Goal: Information Seeking & Learning: Compare options

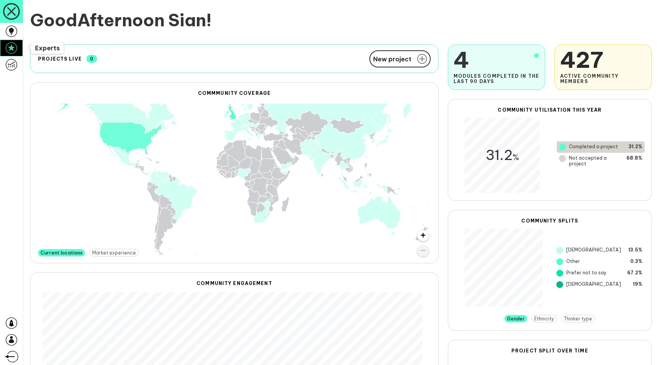
click at [11, 51] on icon at bounding box center [11, 47] width 11 height 11
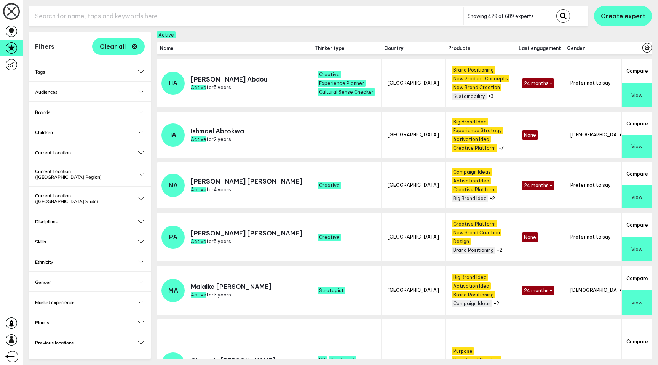
click at [125, 70] on h2 "Tags" at bounding box center [90, 72] width 110 height 6
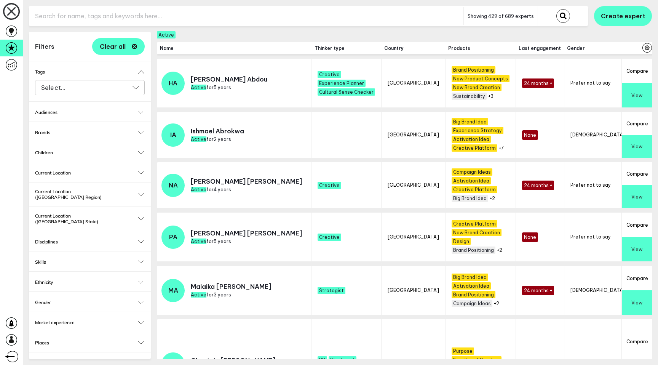
click at [110, 85] on input "Select..." at bounding box center [84, 87] width 89 height 9
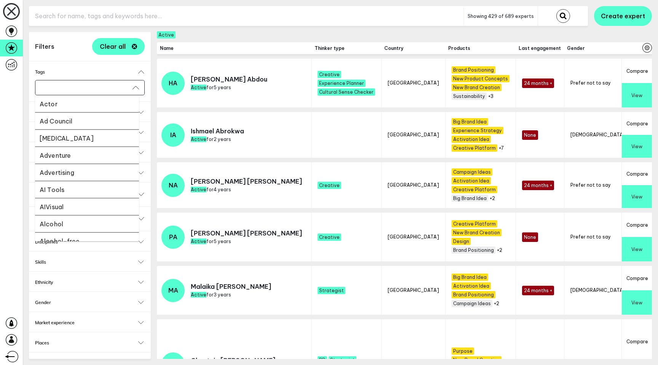
click at [81, 112] on li "Actor" at bounding box center [87, 103] width 104 height 17
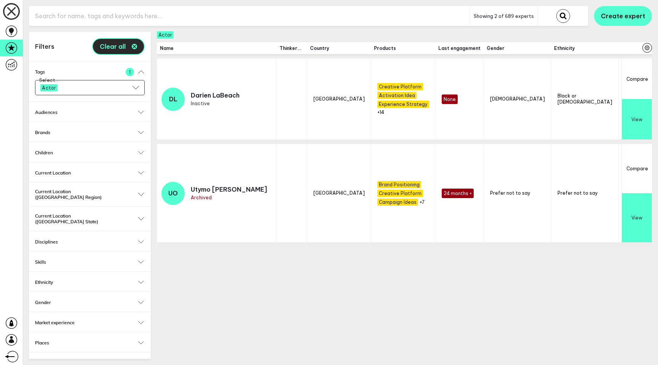
click at [111, 48] on span "Clear all" at bounding box center [113, 46] width 26 height 6
checkbox input "true"
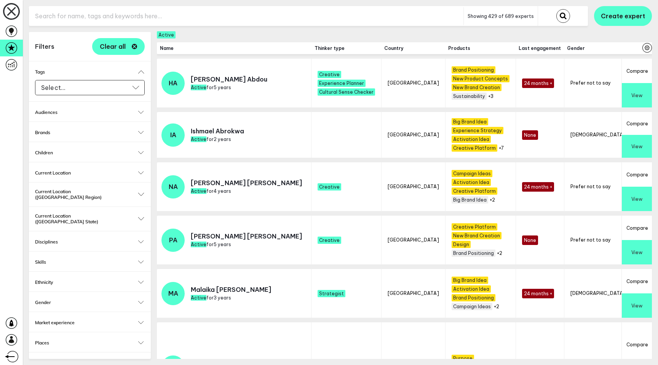
click at [70, 17] on input "text" at bounding box center [246, 16] width 434 height 19
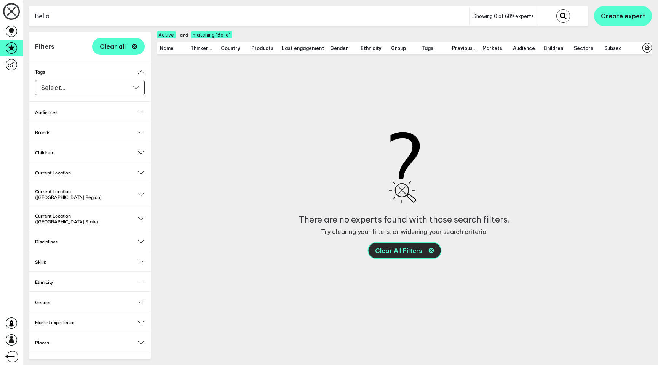
type input "Bella"
click at [436, 254] on button "Clear All Filters" at bounding box center [404, 250] width 74 height 17
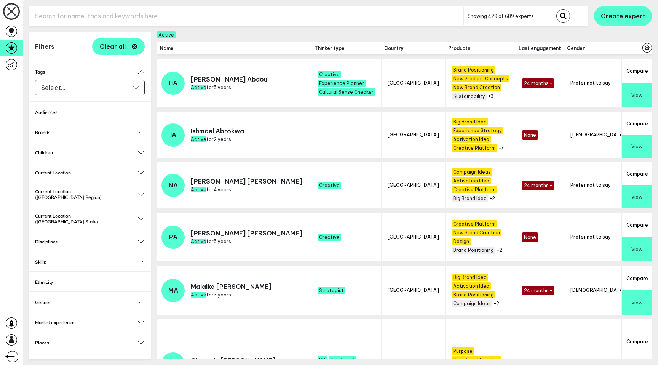
click at [76, 131] on h2 "Brands" at bounding box center [90, 132] width 110 height 6
click at [76, 155] on div "Select..." at bounding box center [90, 148] width 110 height 16
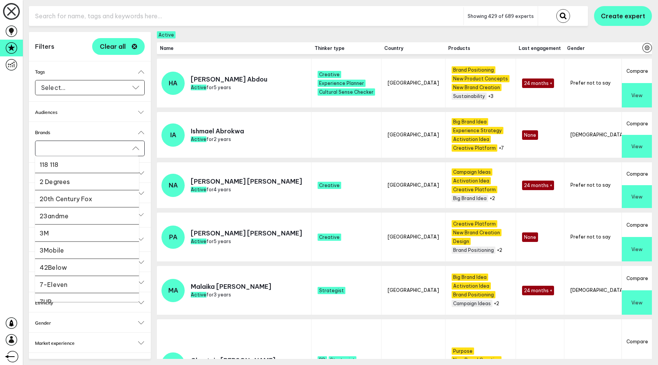
click at [76, 183] on li "2 Degrees" at bounding box center [87, 181] width 104 height 17
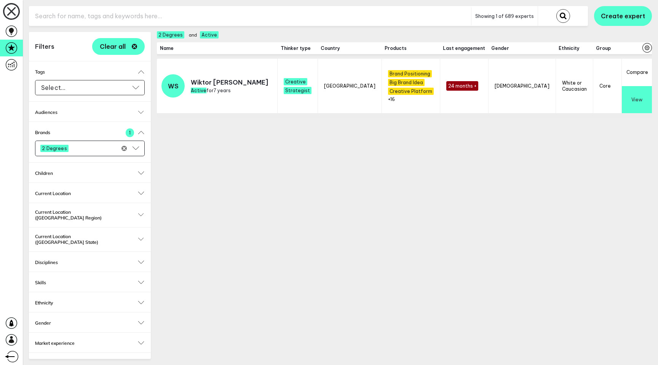
click at [80, 149] on input "Select..." at bounding box center [96, 148] width 48 height 9
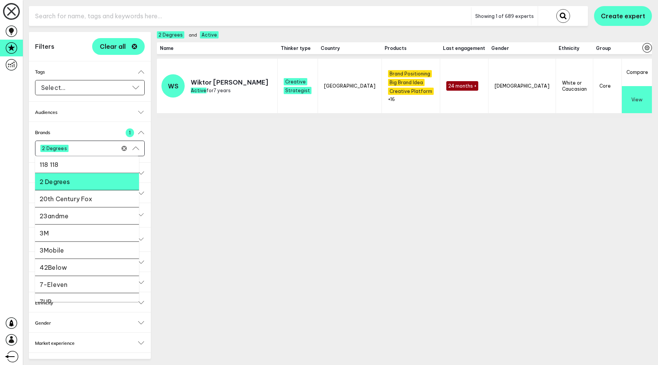
click at [72, 197] on li "20th Century Fox" at bounding box center [87, 198] width 104 height 17
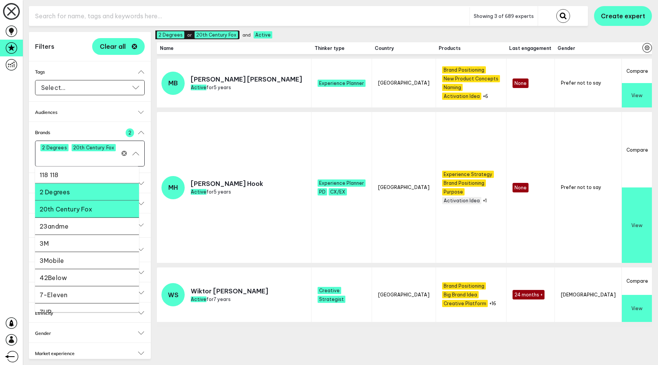
click at [78, 160] on input "Select..." at bounding box center [80, 158] width 80 height 9
click at [75, 227] on li "23andme" at bounding box center [87, 226] width 104 height 17
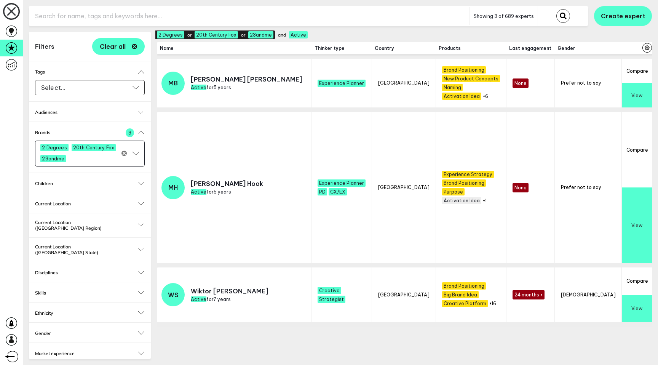
click at [81, 159] on input "Select..." at bounding box center [94, 158] width 51 height 9
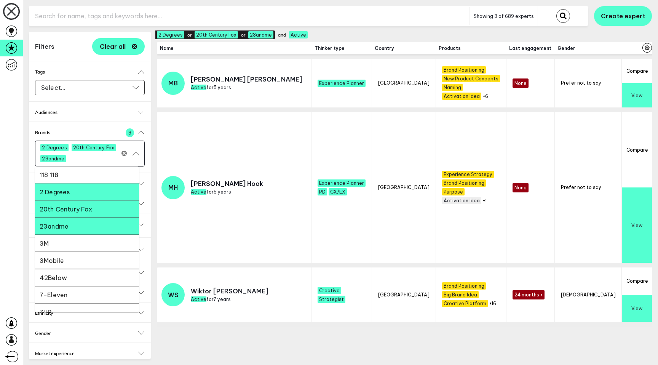
click at [77, 241] on li "3M" at bounding box center [87, 243] width 104 height 17
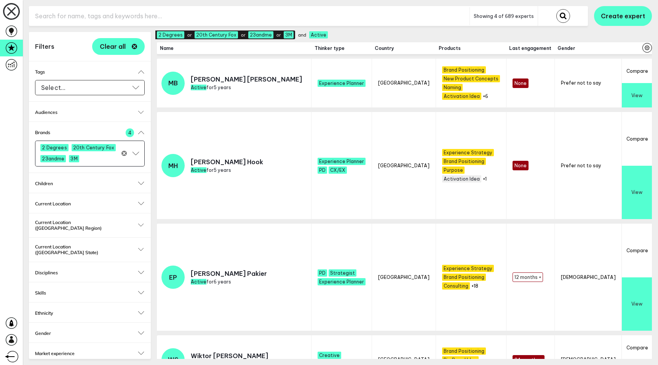
click at [91, 19] on input "text" at bounding box center [249, 16] width 440 height 19
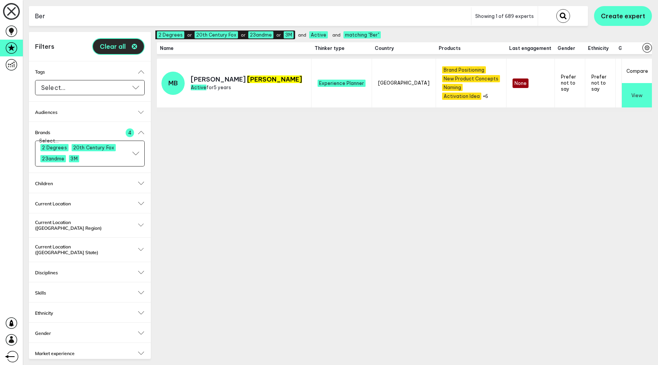
type input "Ber"
click at [116, 41] on button "Clear all" at bounding box center [118, 46] width 53 height 17
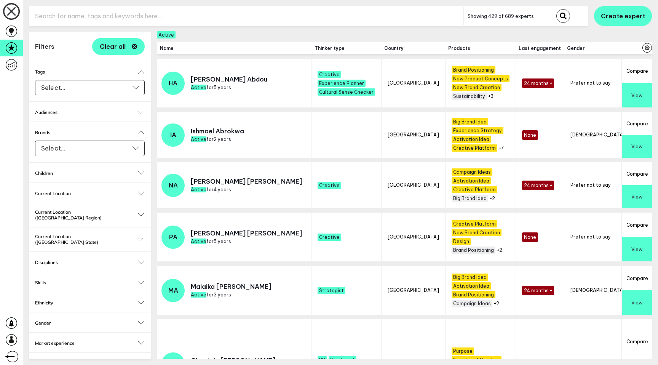
click at [83, 31] on div "Showing 429 of 689 experts Create expert Filters Clear all Tags Select... Selec…" at bounding box center [340, 182] width 635 height 365
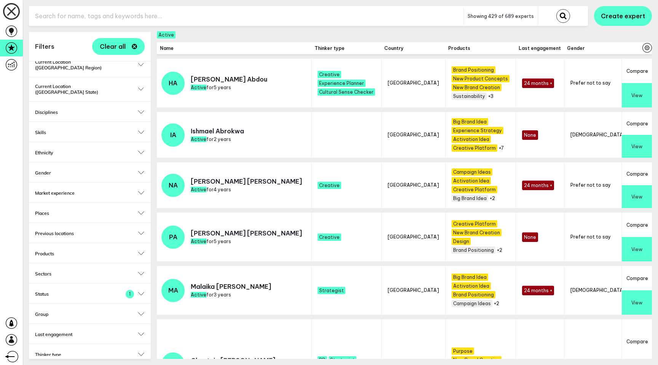
click at [635, 73] on button "Compare" at bounding box center [636, 71] width 30 height 24
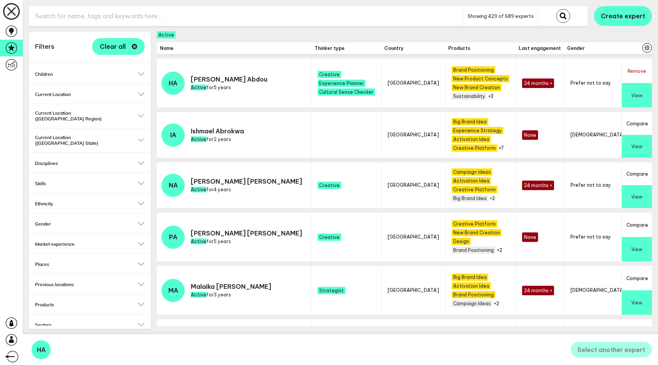
scroll to position [0, 0]
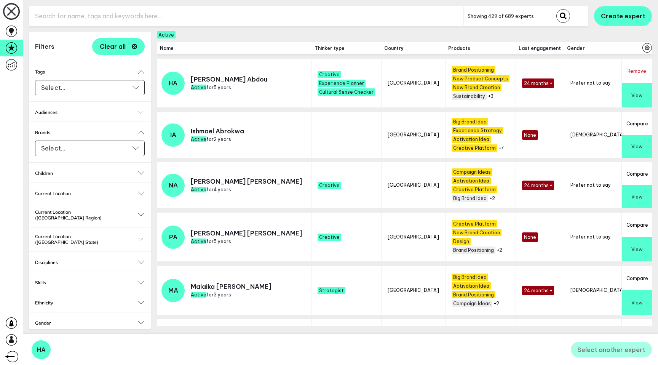
click at [636, 126] on button "Compare" at bounding box center [636, 123] width 30 height 23
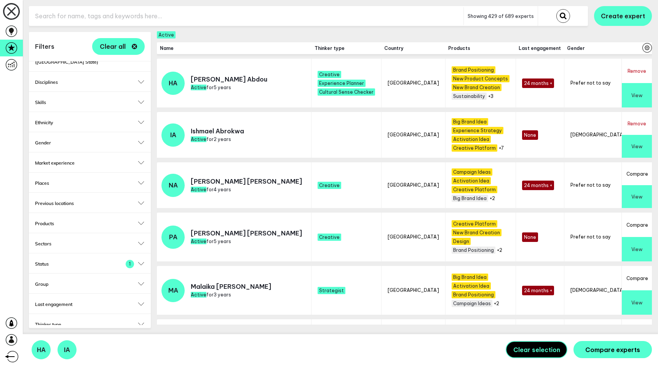
scroll to position [181, 0]
click at [48, 320] on h2 "Thinker type" at bounding box center [90, 323] width 110 height 6
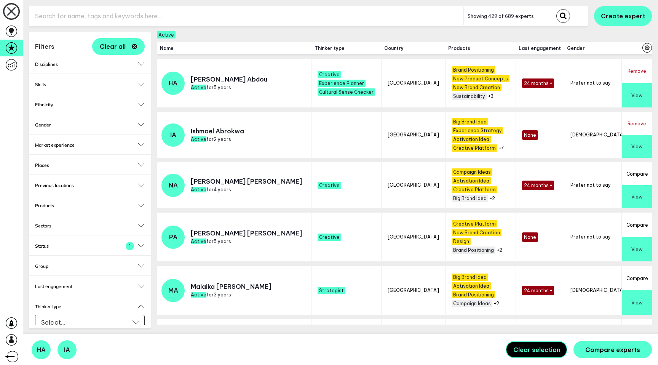
scroll to position [201, 0]
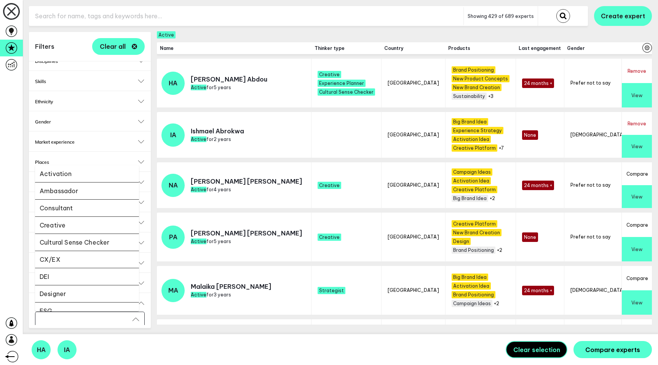
click at [54, 314] on input "Select..." at bounding box center [84, 318] width 89 height 9
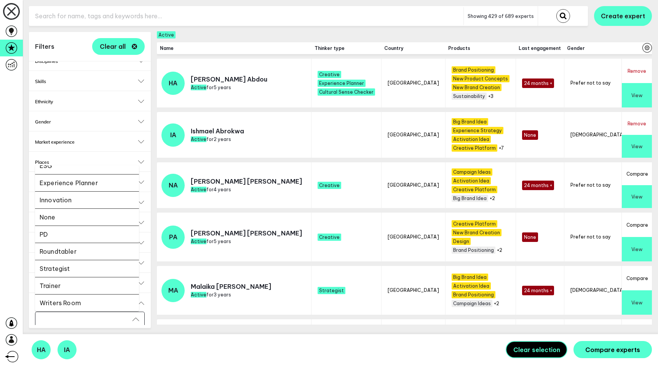
click at [64, 260] on li "Strategist" at bounding box center [87, 268] width 104 height 17
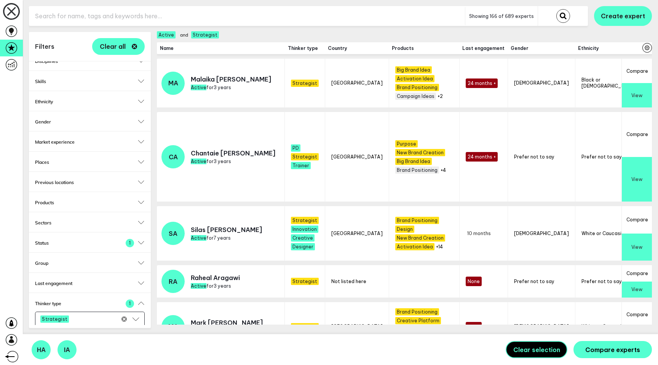
click at [121, 316] on icon "Clear" at bounding box center [123, 318] width 5 height 5
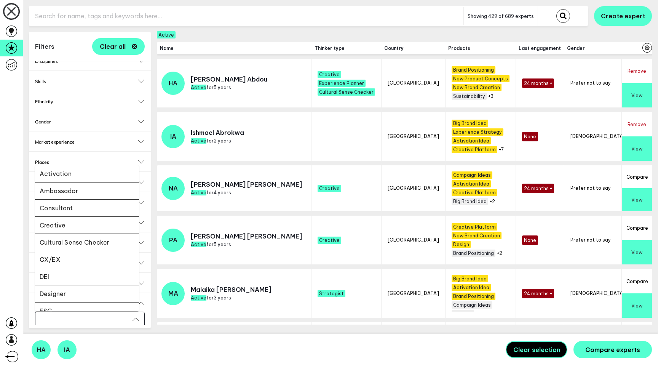
click at [85, 314] on input "Select..." at bounding box center [84, 318] width 89 height 9
click at [83, 285] on li "Designer" at bounding box center [87, 293] width 104 height 17
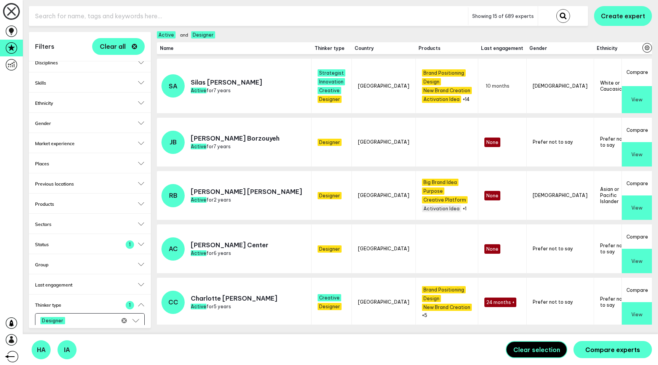
scroll to position [201, 0]
click at [116, 49] on span "Clear all" at bounding box center [113, 46] width 26 height 6
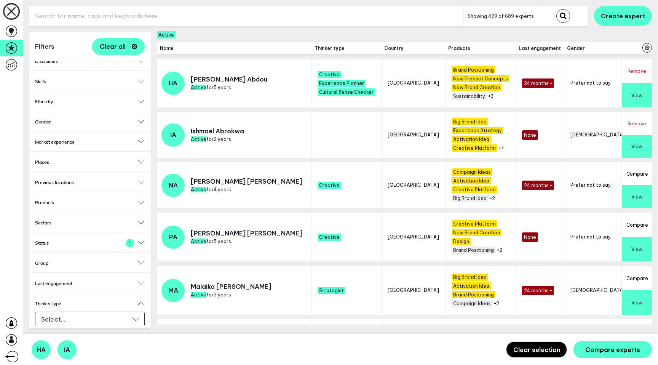
click at [515, 345] on button "Clear selection" at bounding box center [536, 350] width 62 height 18
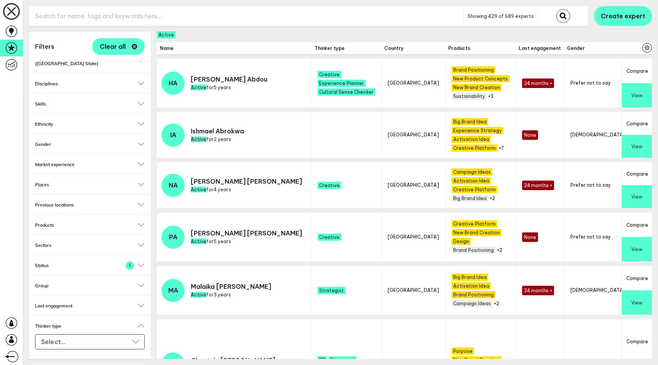
scroll to position [170, 0]
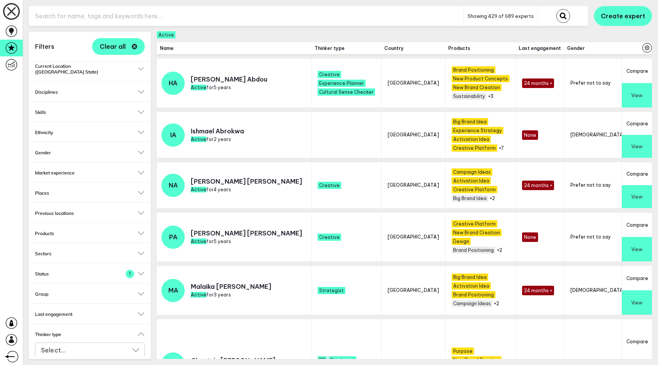
click at [86, 345] on input "Select..." at bounding box center [84, 349] width 89 height 9
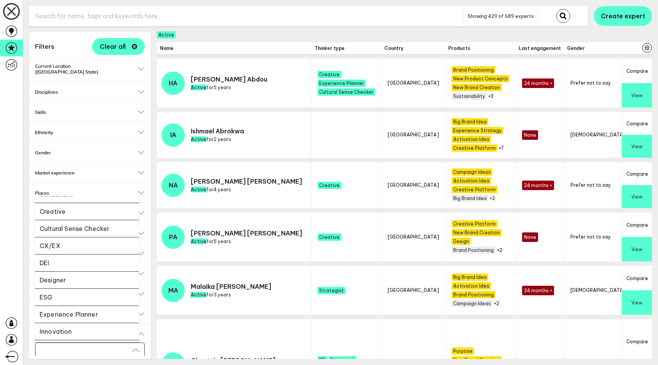
scroll to position [145, 0]
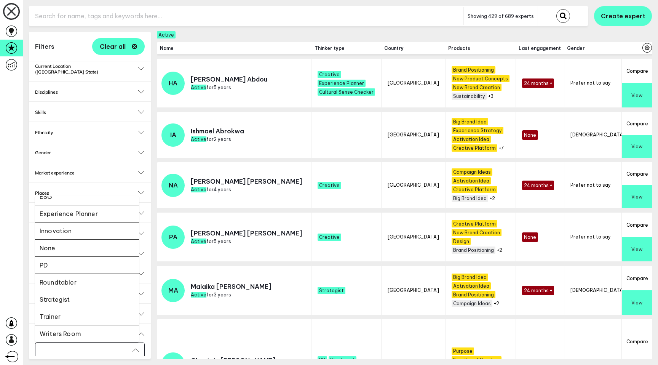
click at [81, 308] on li "Trainer" at bounding box center [87, 316] width 104 height 17
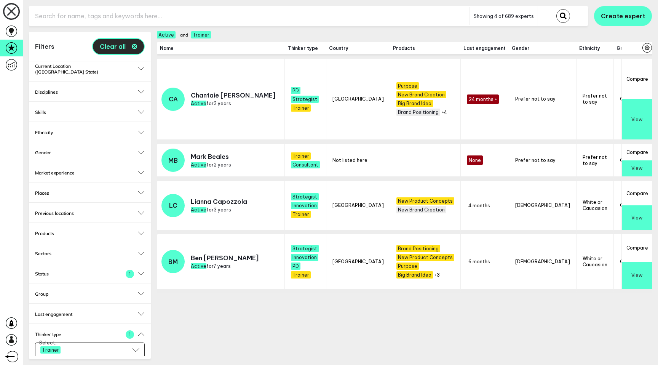
click at [113, 46] on span "Clear all" at bounding box center [113, 46] width 26 height 6
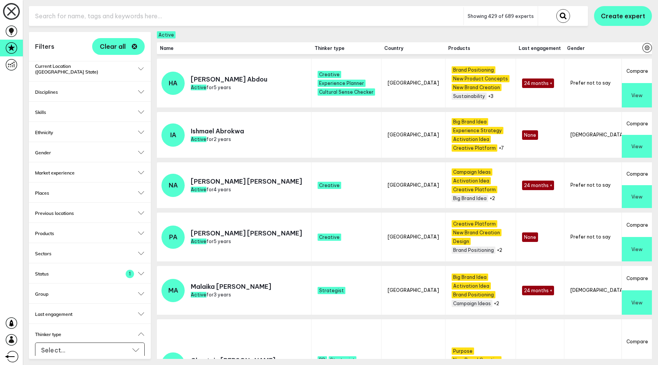
click at [629, 121] on button "Compare" at bounding box center [636, 123] width 30 height 23
